Goal: Task Accomplishment & Management: Manage account settings

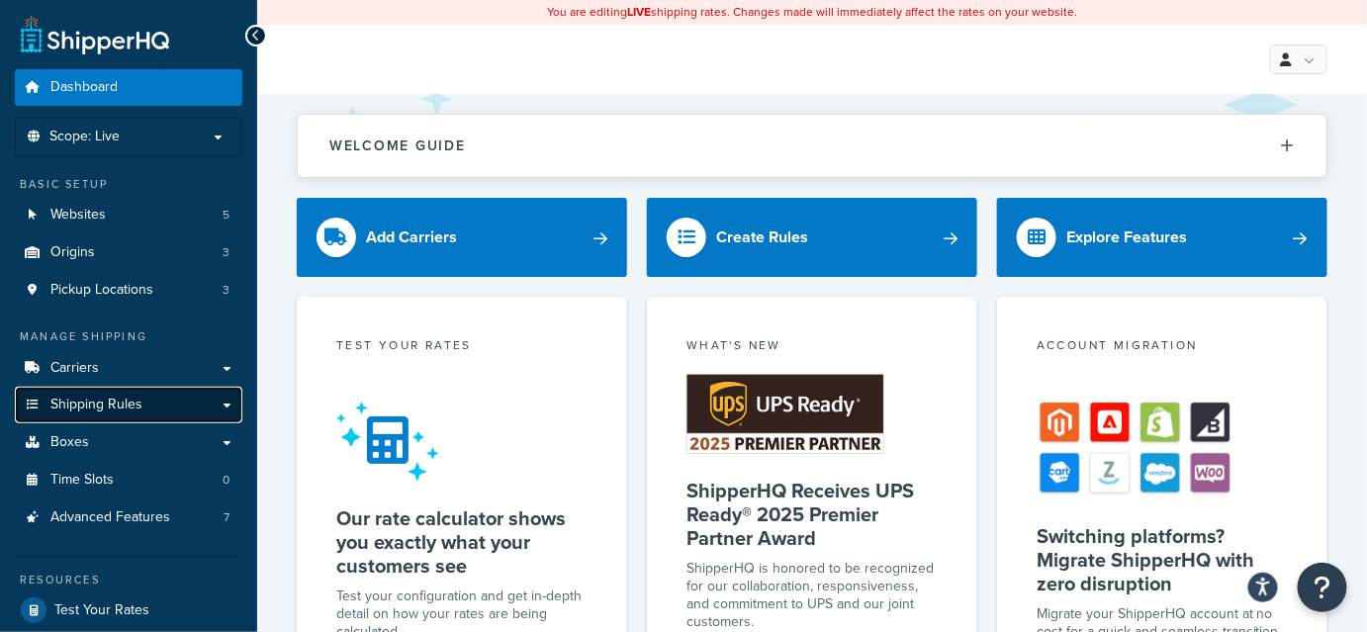
click at [205, 400] on link "Shipping Rules" at bounding box center [129, 405] width 228 height 37
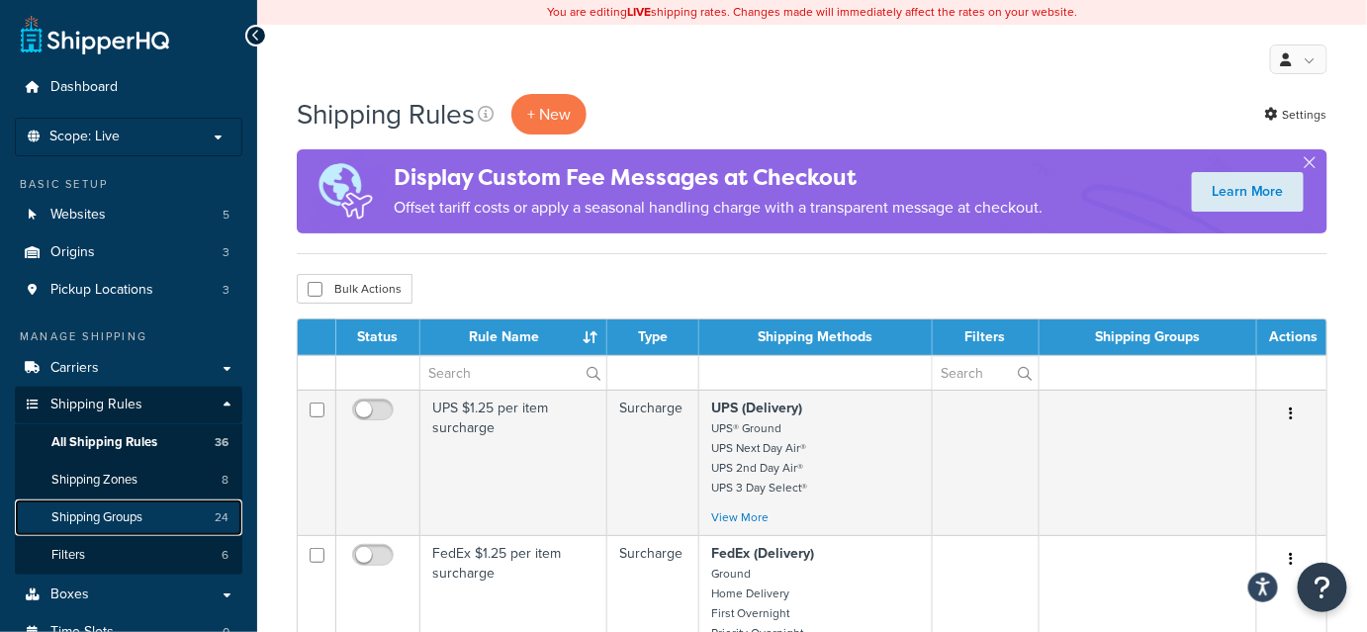
click at [105, 516] on span "Shipping Groups" at bounding box center [96, 518] width 91 height 17
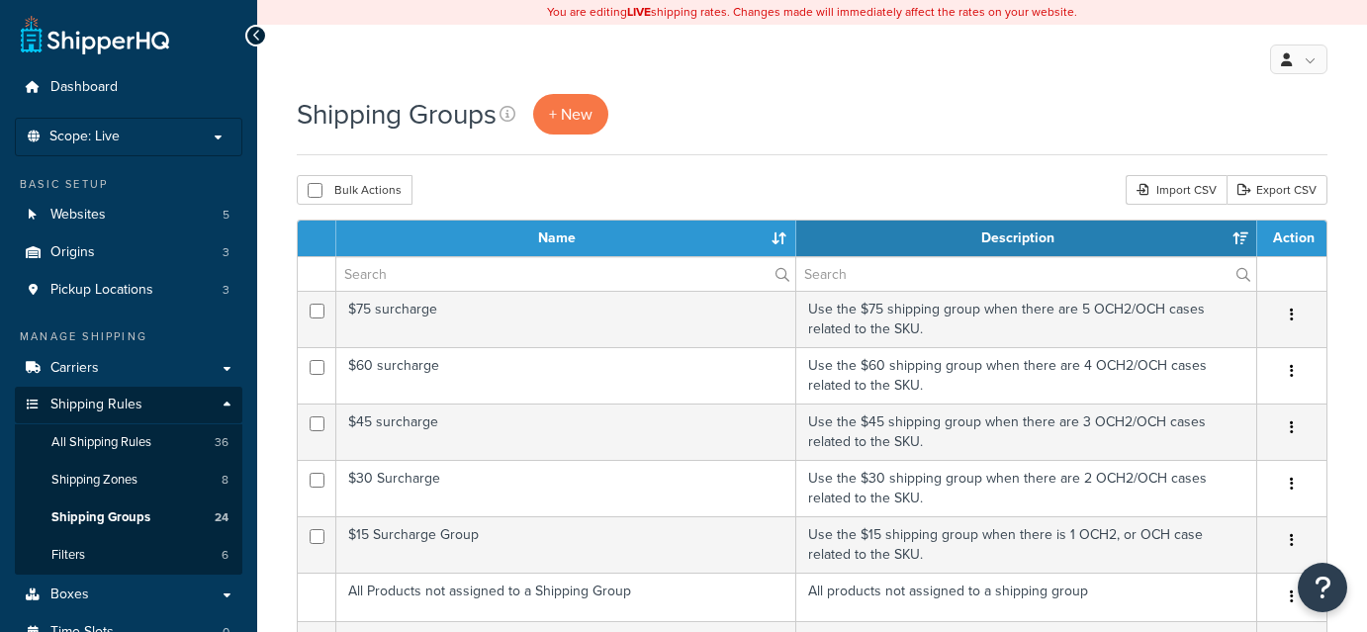
select select "15"
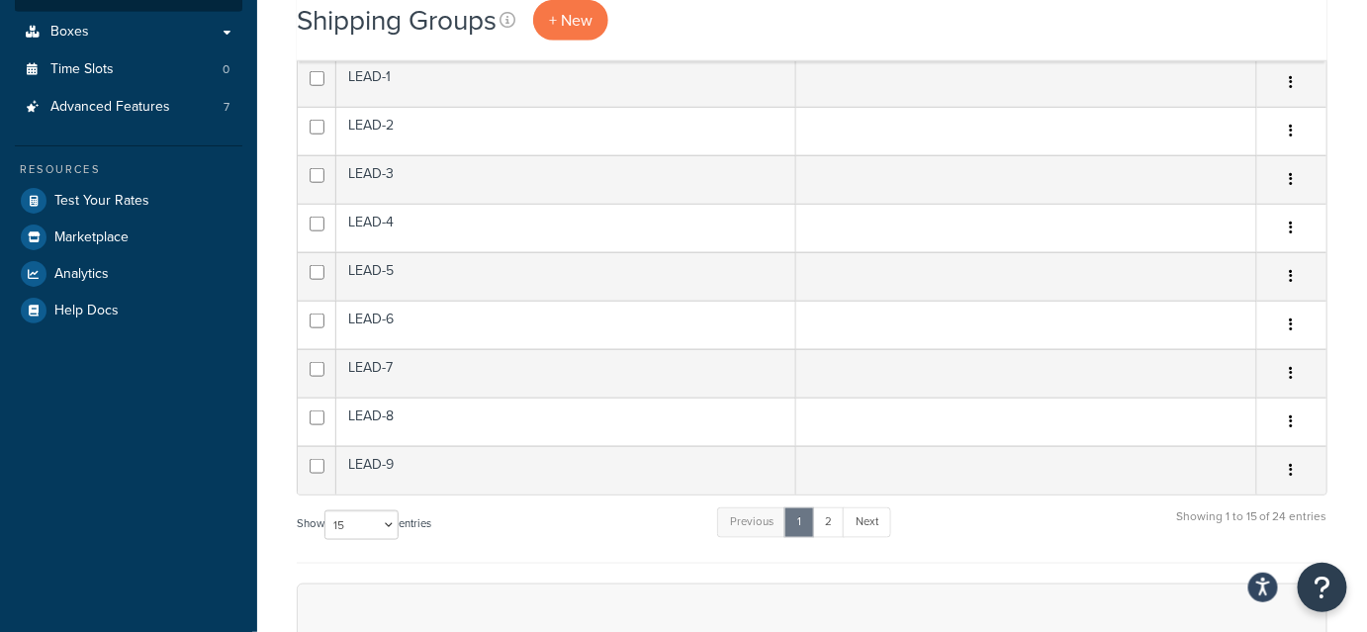
scroll to position [564, 0]
click at [832, 510] on link "2" at bounding box center [828, 522] width 33 height 30
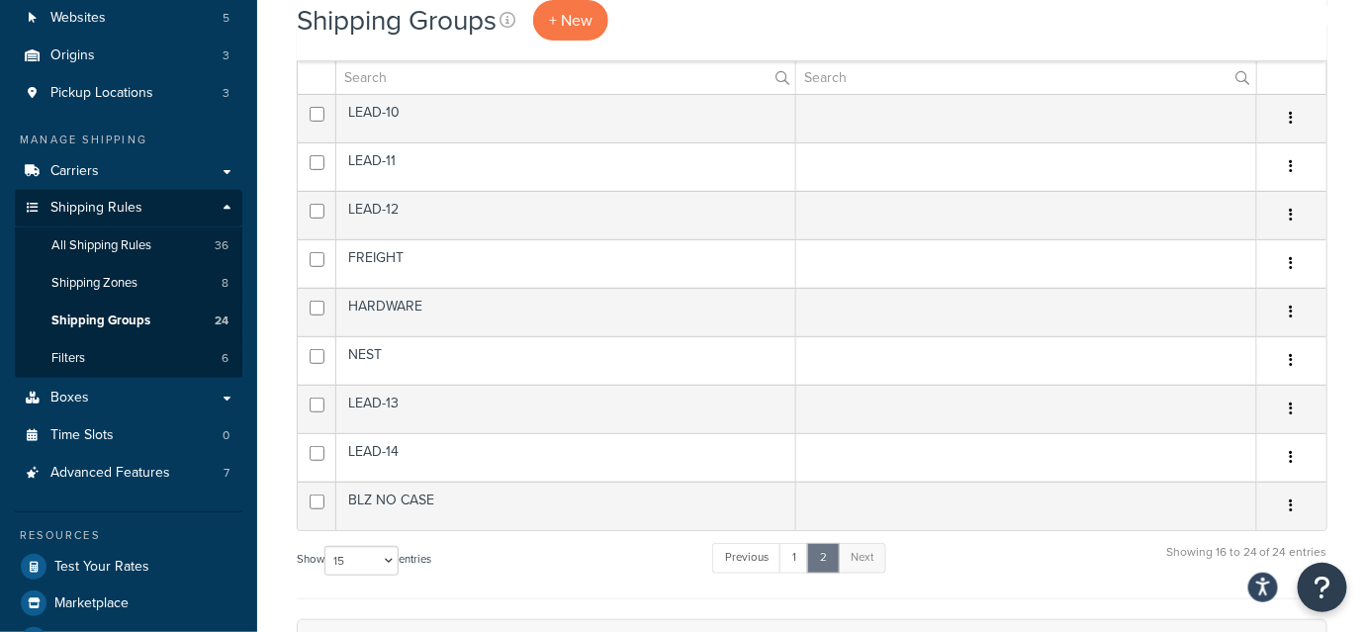
scroll to position [196, 0]
